Goal: Navigation & Orientation: Find specific page/section

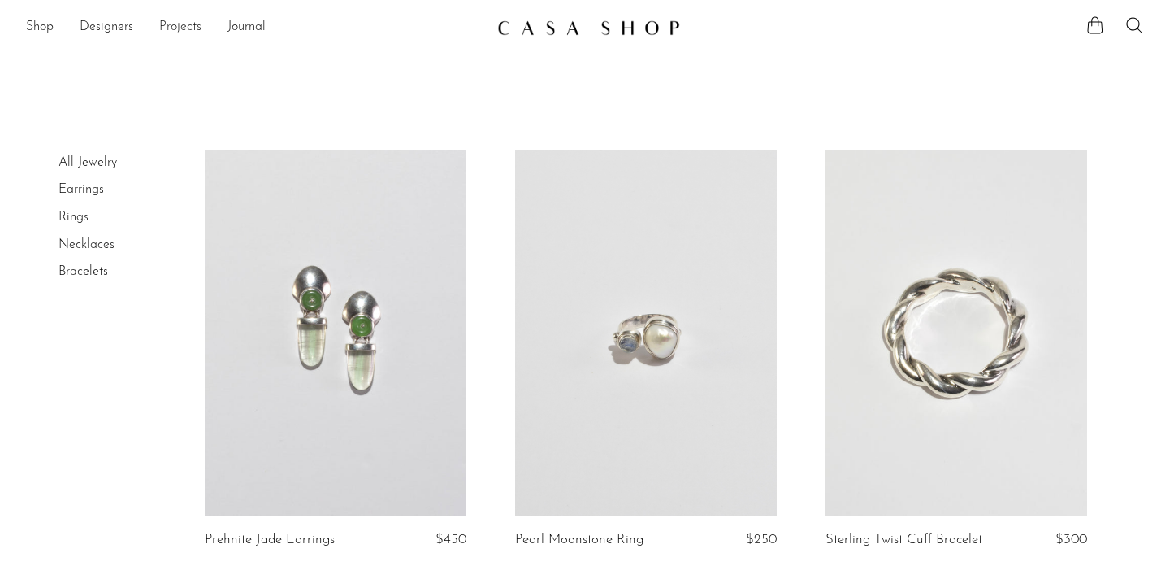
click at [184, 26] on link "Projects" at bounding box center [180, 27] width 42 height 21
click at [81, 245] on link "Necklaces" at bounding box center [87, 244] width 56 height 13
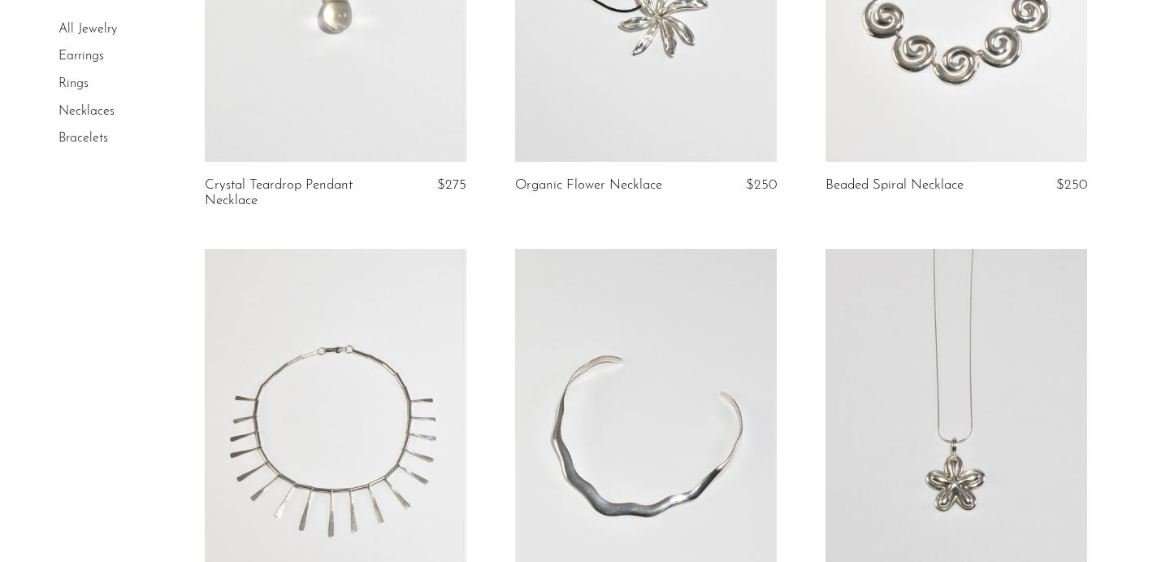
scroll to position [967, 0]
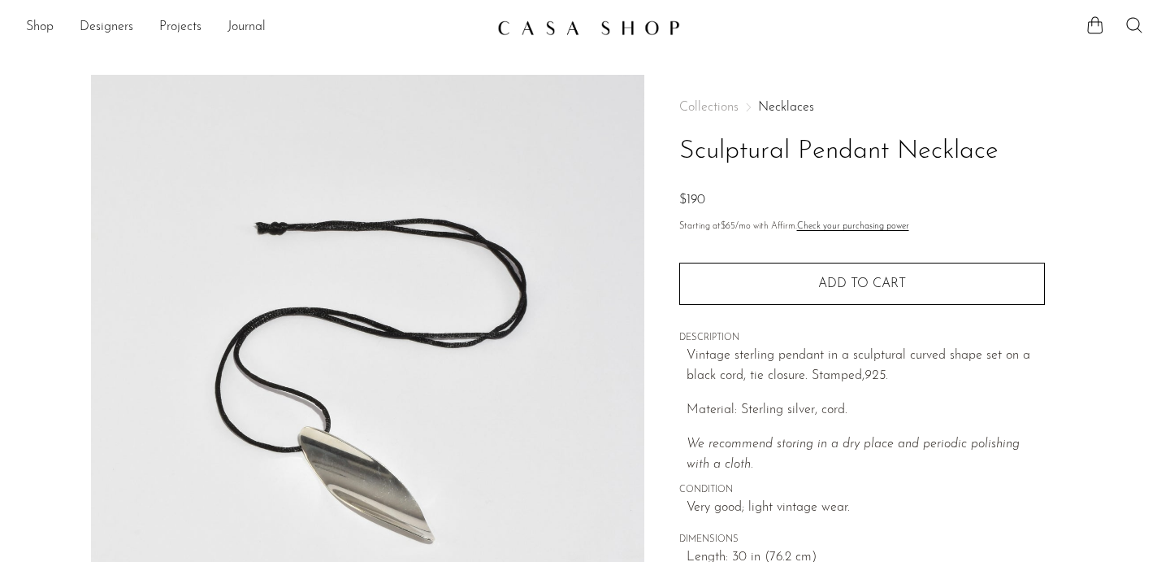
scroll to position [497, 0]
